Goal: Transaction & Acquisition: Purchase product/service

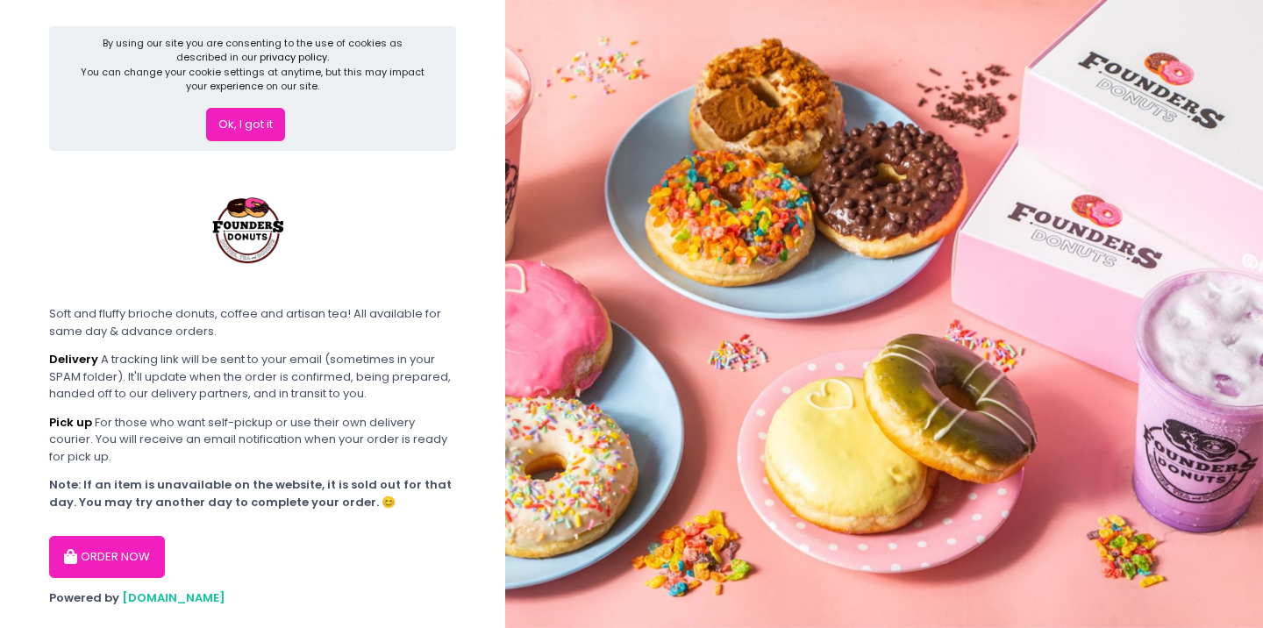
click at [125, 540] on button "ORDER NOW" at bounding box center [107, 557] width 116 height 42
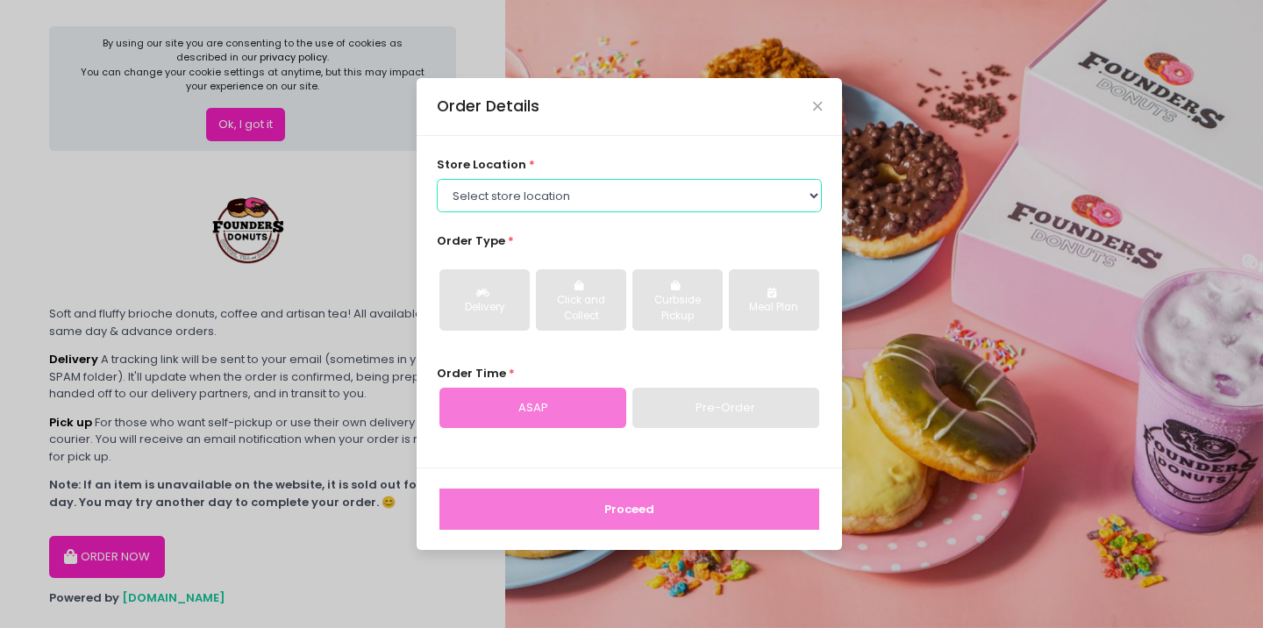
click at [565, 199] on select "Select store location Founders Donuts - [PERSON_NAME] Founders Donuts - [GEOGRA…" at bounding box center [630, 195] width 386 height 33
select select "61a2022e41b39c710272d16a"
click at [437, 179] on select "Select store location Founders Donuts - [PERSON_NAME] Founders Donuts - [GEOGRA…" at bounding box center [630, 195] width 386 height 33
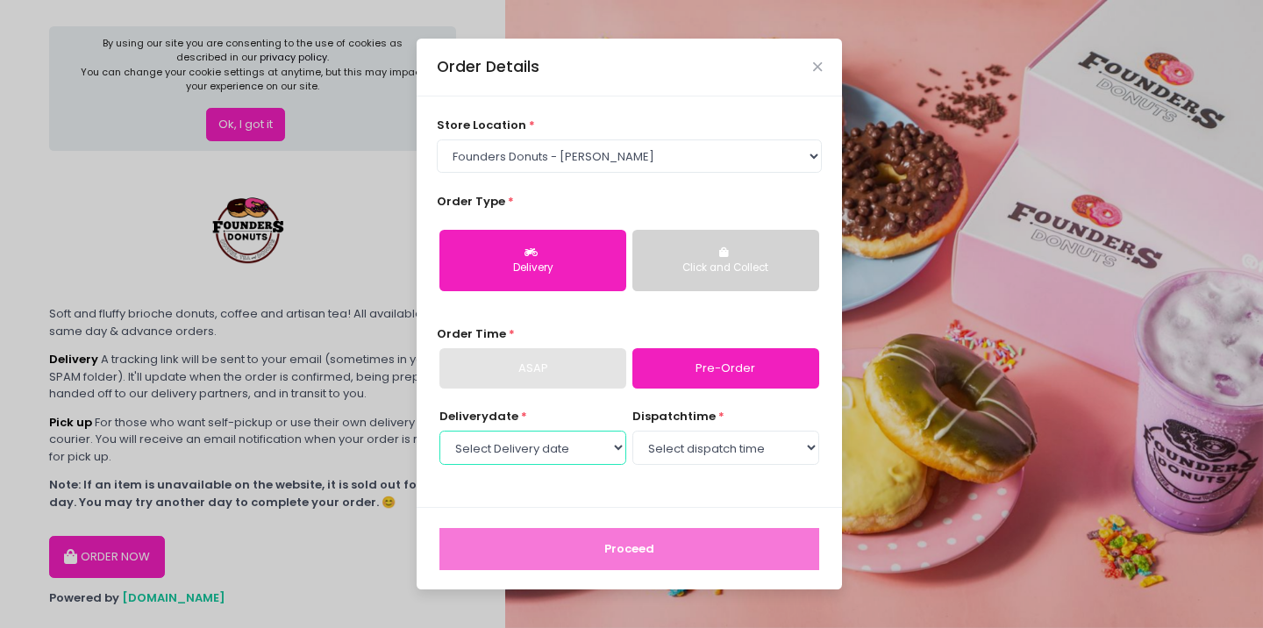
click at [589, 451] on select "Select Delivery date [DATE] [DATE] [DATE] [DATE] [DATE] [DATE] [DATE] [DATE] [D…" at bounding box center [532, 447] width 187 height 33
select select "[DATE]"
click at [439, 431] on select "Select Delivery date [DATE] [DATE] [DATE] [DATE] [DATE] [DATE] [DATE] [DATE] [D…" at bounding box center [532, 447] width 187 height 33
click at [732, 451] on select "Select dispatch time 07:00 AM - 07:30 AM 07:30 AM - 08:00 AM 08:00 AM - 08:30 A…" at bounding box center [725, 447] width 187 height 33
select select "08:30"
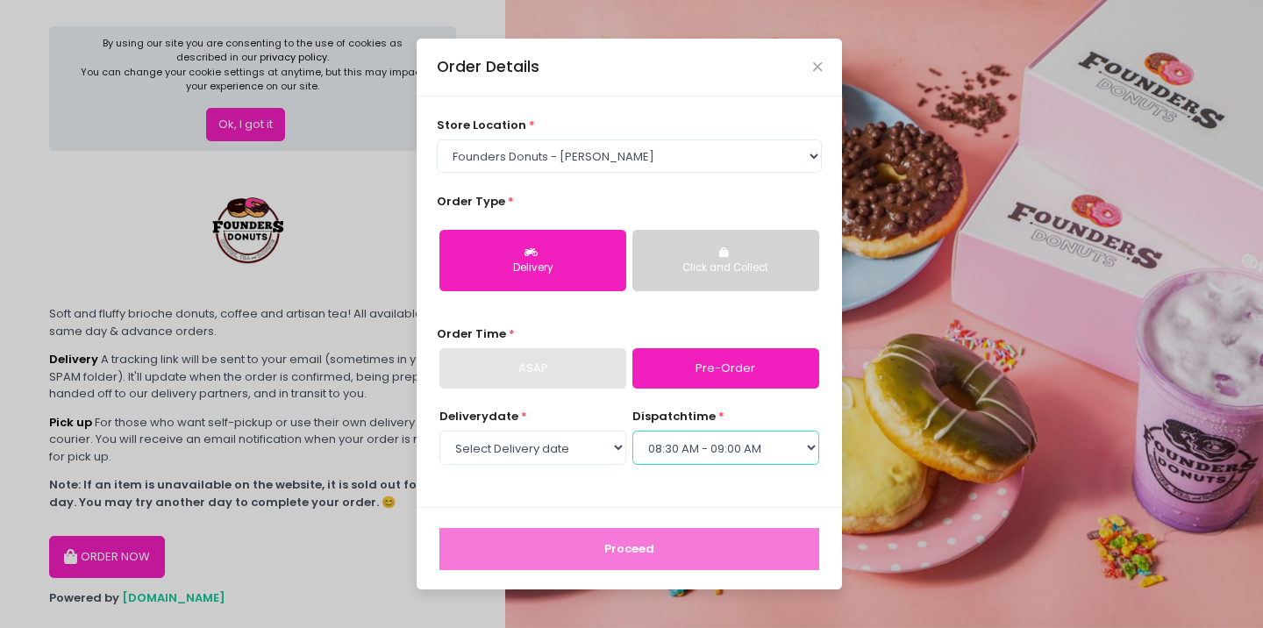
click at [632, 431] on select "Select dispatch time 07:00 AM - 07:30 AM 07:30 AM - 08:00 AM 08:00 AM - 08:30 A…" at bounding box center [725, 447] width 187 height 33
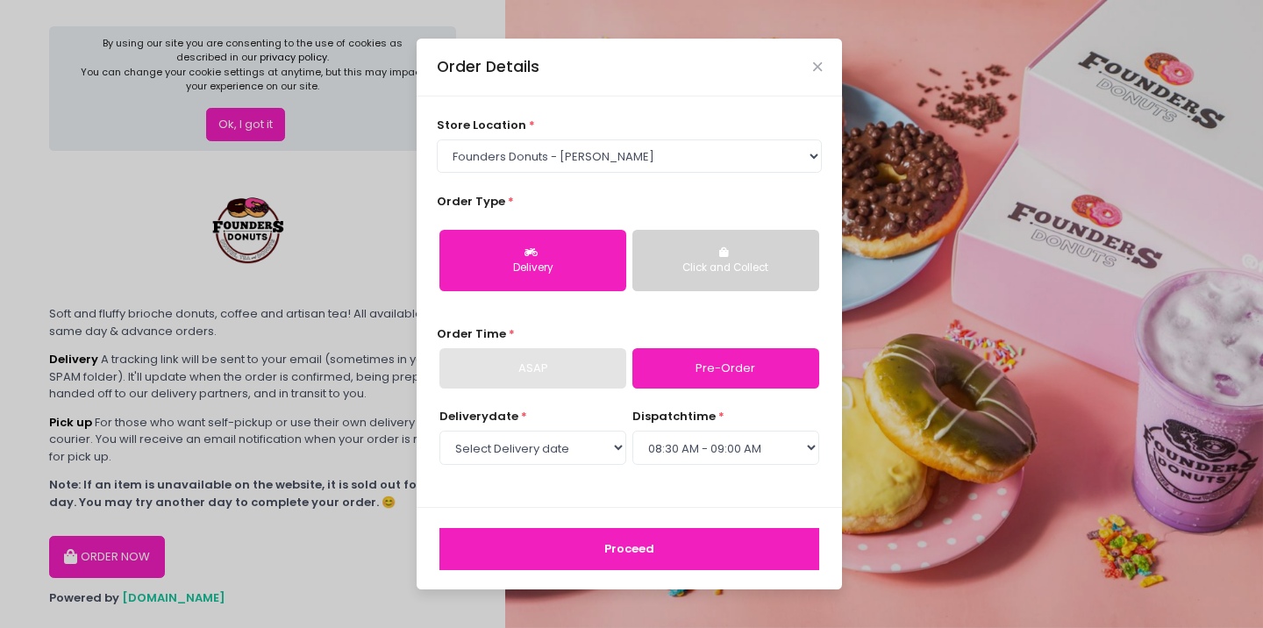
click at [593, 485] on div "Delivery date * Select Delivery date [DATE] [DATE] [DATE] [DATE] [DATE] [DATE] …" at bounding box center [630, 447] width 386 height 79
click at [718, 269] on div "Click and Collect" at bounding box center [726, 269] width 162 height 16
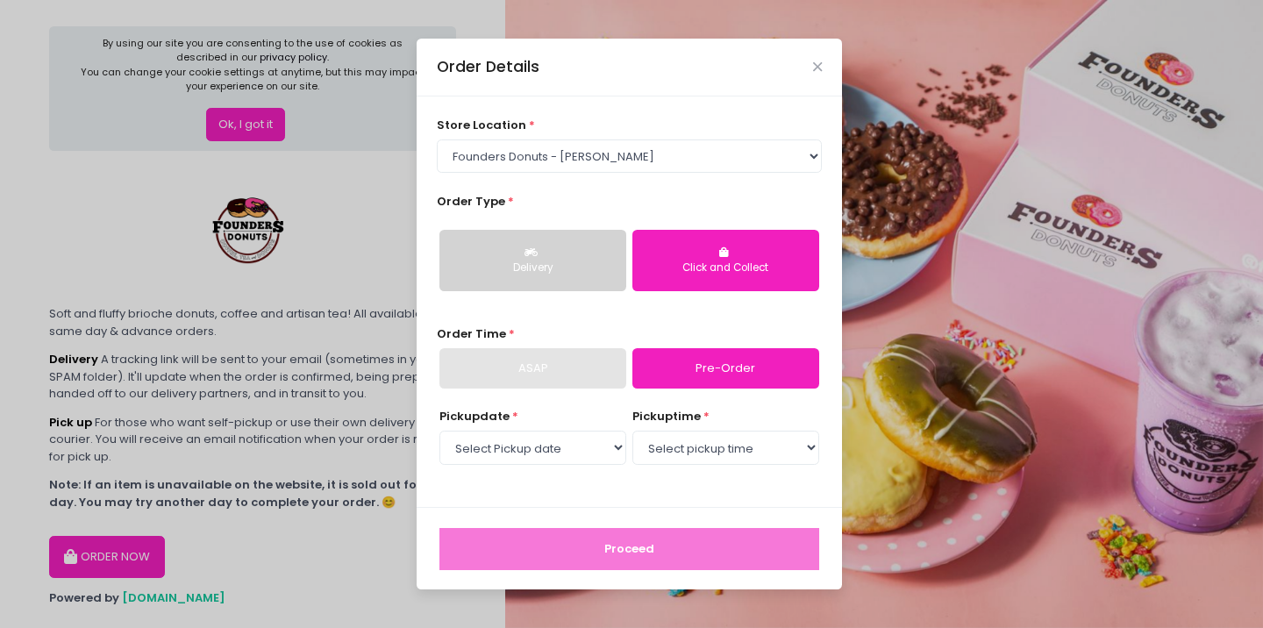
click at [689, 370] on link "Pre-Order" at bounding box center [725, 368] width 187 height 40
click at [707, 450] on select "Select pickup time 07:00 AM - 07:30 AM 07:30 AM - 08:00 AM 08:00 AM - 08:30 AM …" at bounding box center [725, 447] width 187 height 33
select select "10:00"
click at [632, 431] on select "Select pickup time 07:00 AM - 07:30 AM 07:30 AM - 08:00 AM 08:00 AM - 08:30 AM …" at bounding box center [725, 447] width 187 height 33
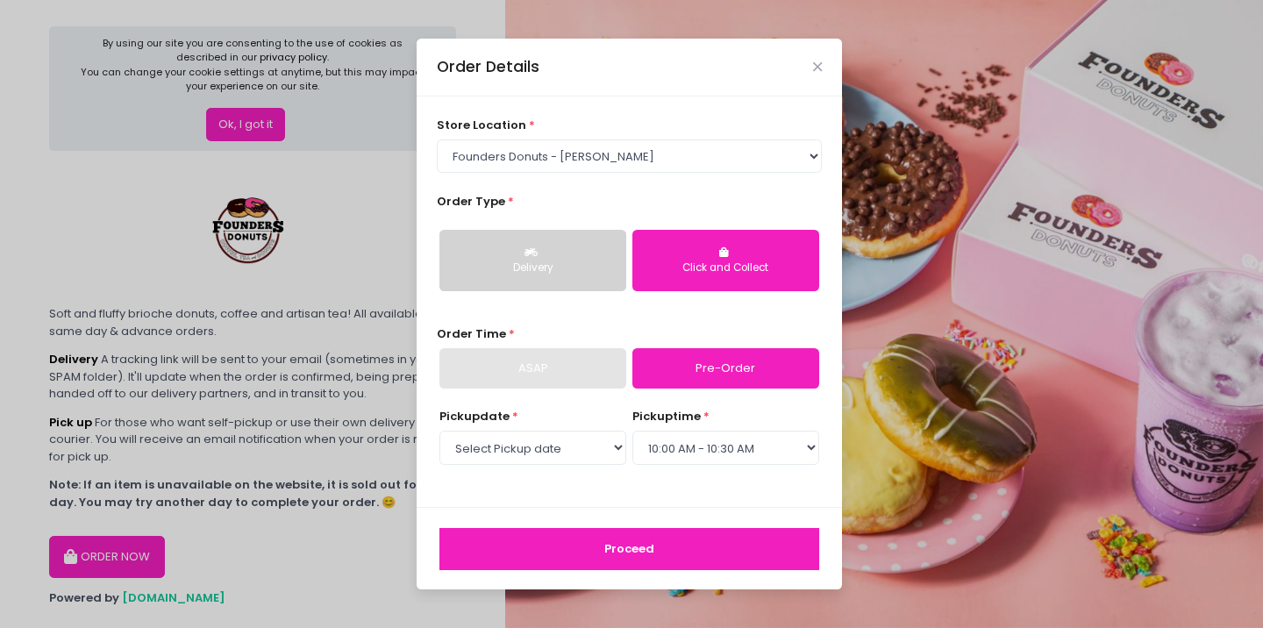
click at [618, 546] on button "Proceed" at bounding box center [629, 549] width 380 height 42
